Goal: Task Accomplishment & Management: Manage account settings

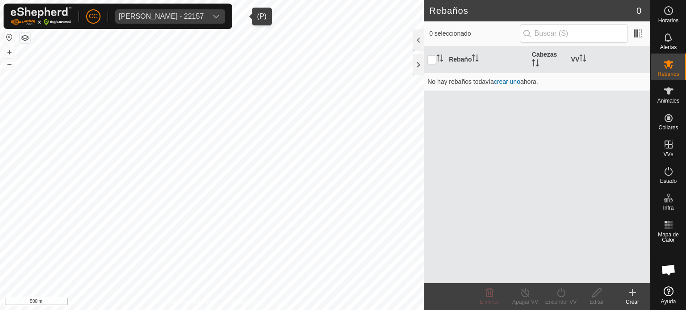
click at [204, 17] on div "[PERSON_NAME] - 22157" at bounding box center [161, 16] width 85 height 7
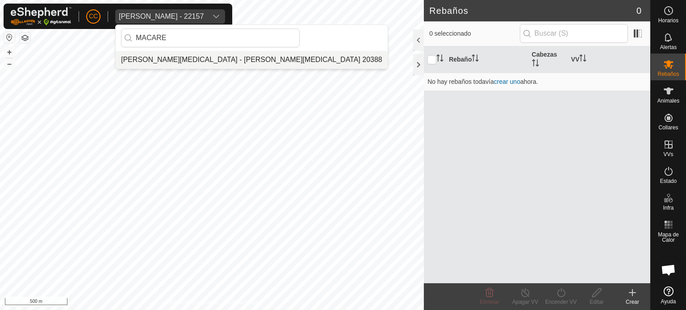
type input "MACARE"
click at [214, 58] on li "[PERSON_NAME][MEDICAL_DATA] - [PERSON_NAME][MEDICAL_DATA] 20388" at bounding box center [252, 60] width 272 height 18
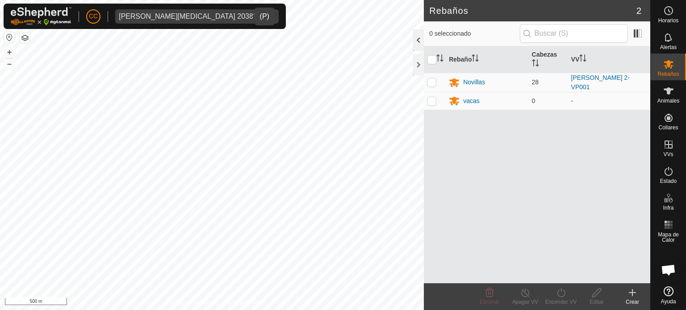
click at [419, 42] on div at bounding box center [418, 39] width 11 height 21
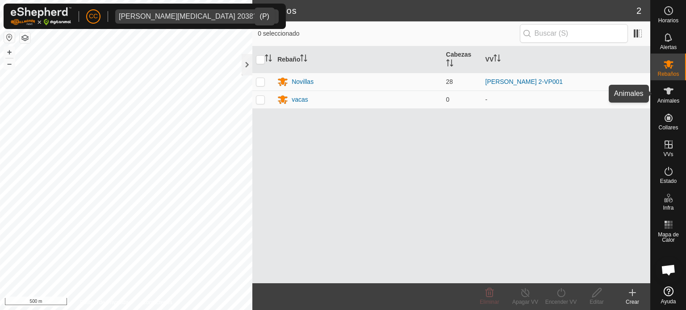
click at [664, 97] on es-animals-svg-icon at bounding box center [669, 91] width 16 height 14
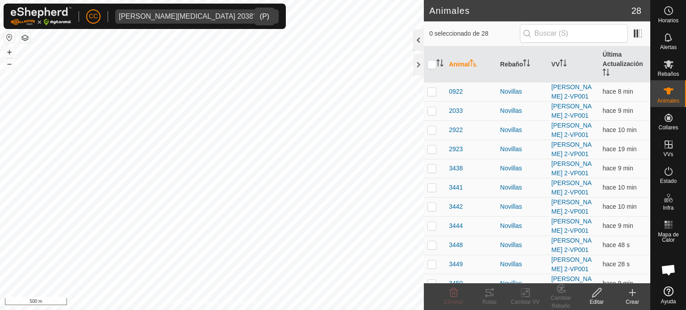
click at [419, 41] on div at bounding box center [418, 39] width 11 height 21
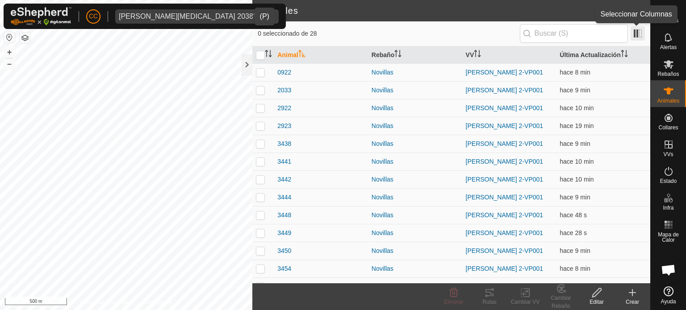
click at [643, 30] on span at bounding box center [638, 33] width 14 height 14
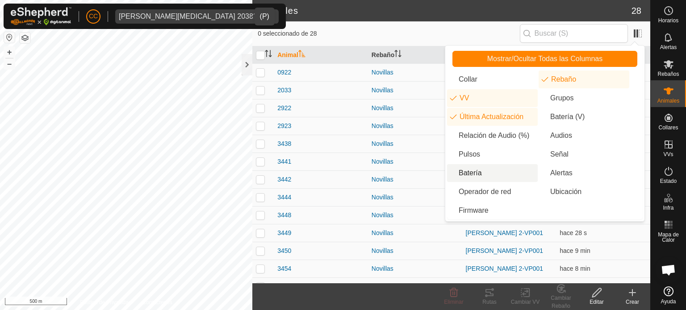
click at [500, 173] on li "Batería" at bounding box center [492, 173] width 91 height 18
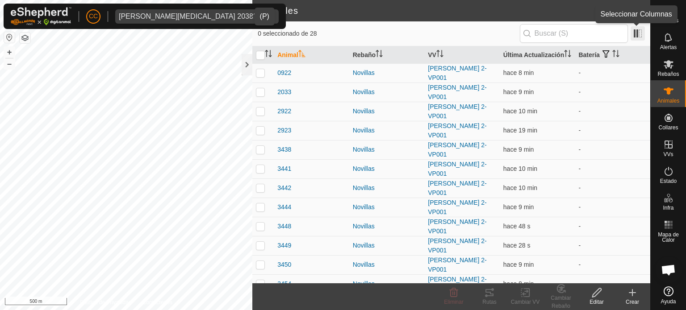
click at [637, 30] on span at bounding box center [638, 33] width 14 height 14
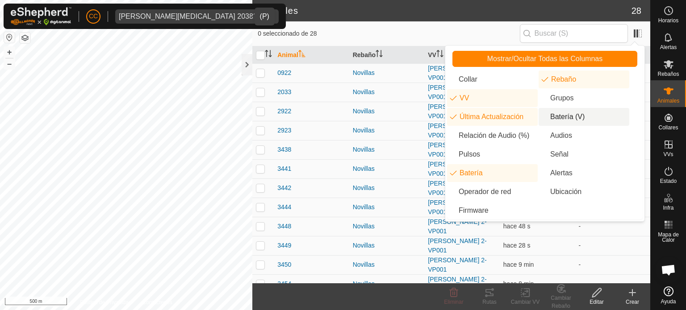
click at [574, 118] on li "Batería (V)" at bounding box center [584, 117] width 91 height 18
